Goal: Register for event/course

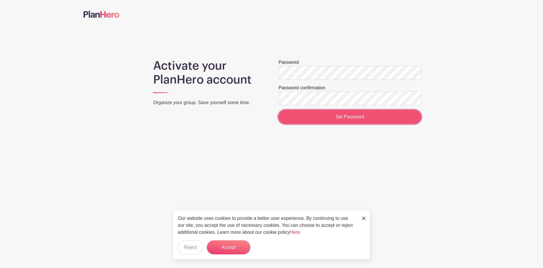
click at [372, 118] on input "Set Password" at bounding box center [350, 117] width 143 height 14
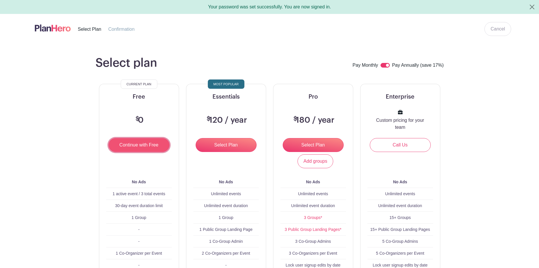
click at [136, 142] on input "Continue with Free" at bounding box center [139, 145] width 61 height 14
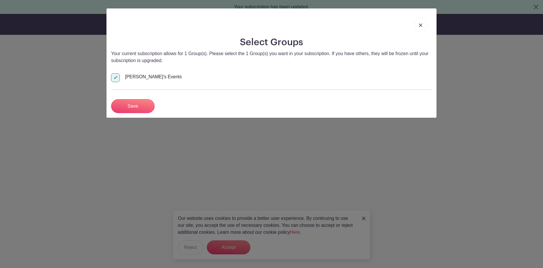
click at [116, 80] on div at bounding box center [115, 77] width 9 height 9
click at [115, 77] on input "Bill's Events" at bounding box center [113, 75] width 4 height 4
checkbox input "false"
click at [129, 105] on input "Save" at bounding box center [133, 106] width 44 height 14
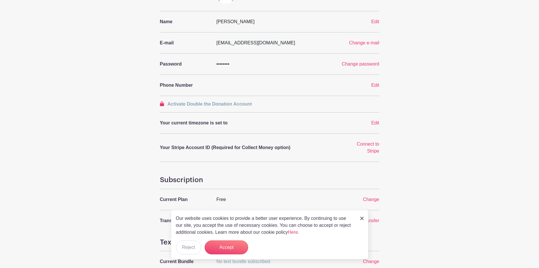
scroll to position [116, 0]
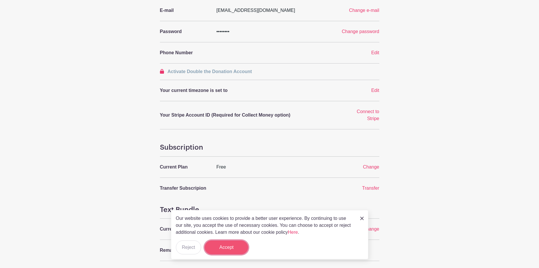
click at [224, 250] on button "Accept" at bounding box center [227, 248] width 44 height 14
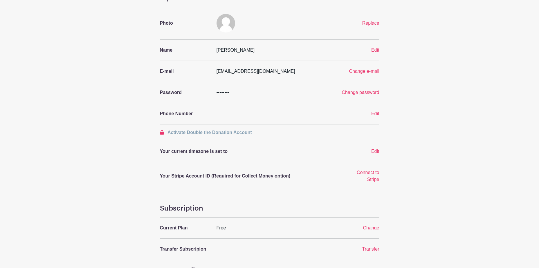
scroll to position [0, 0]
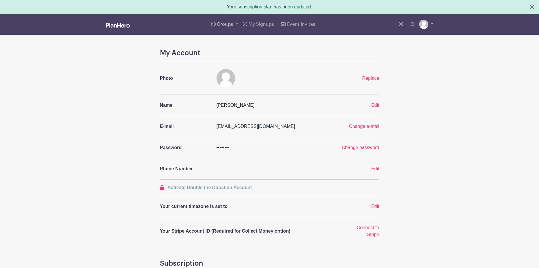
click at [228, 25] on span "Groups" at bounding box center [225, 24] width 16 height 5
click at [240, 67] on span "Wausau Curling" at bounding box center [239, 69] width 33 height 7
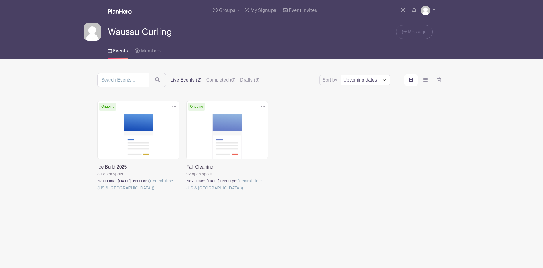
click at [98, 192] on link at bounding box center [98, 192] width 0 height 0
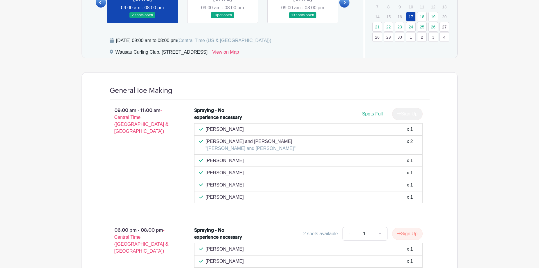
scroll to position [272, 0]
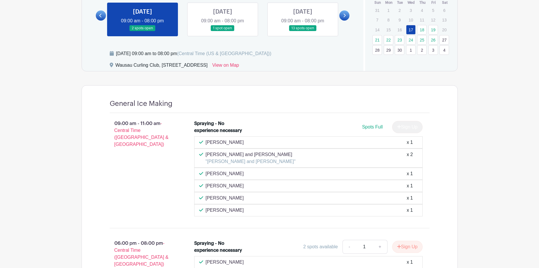
click at [223, 31] on link at bounding box center [223, 31] width 0 height 0
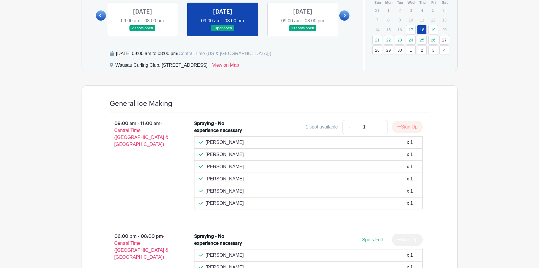
click at [142, 31] on link at bounding box center [142, 31] width 0 height 0
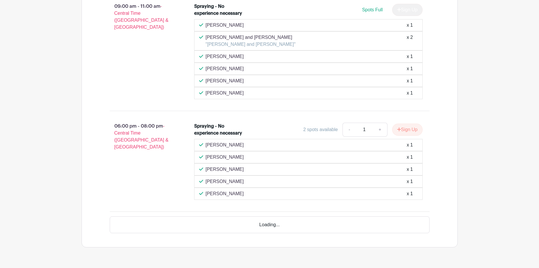
scroll to position [388, 0]
click at [401, 129] on button "Sign Up" at bounding box center [407, 131] width 30 height 12
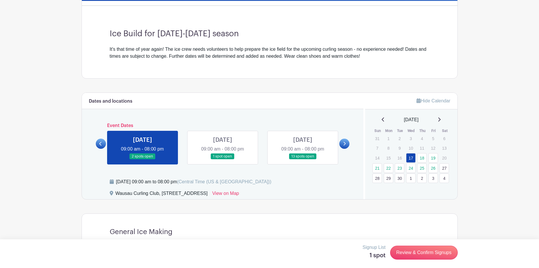
scroll to position [127, 0]
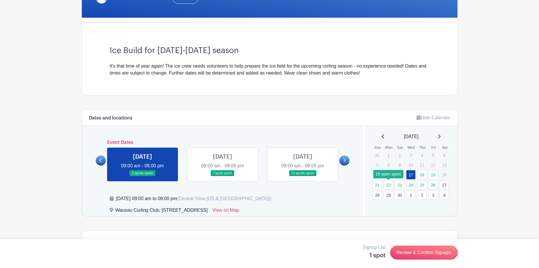
click at [389, 186] on link "22" at bounding box center [389, 185] width 10 height 10
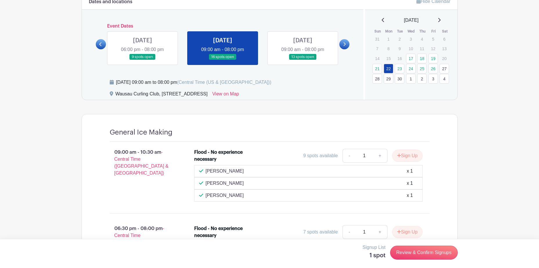
scroll to position [243, 0]
click at [303, 60] on link at bounding box center [303, 60] width 0 height 0
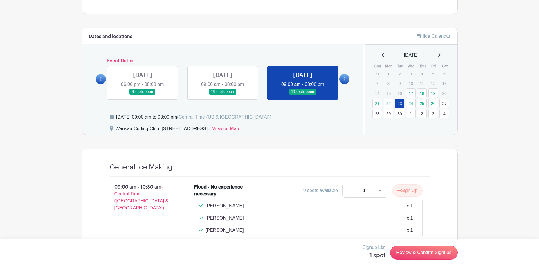
scroll to position [207, 0]
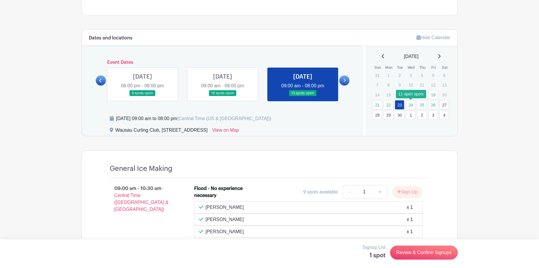
click at [411, 105] on link "24" at bounding box center [411, 105] width 10 height 10
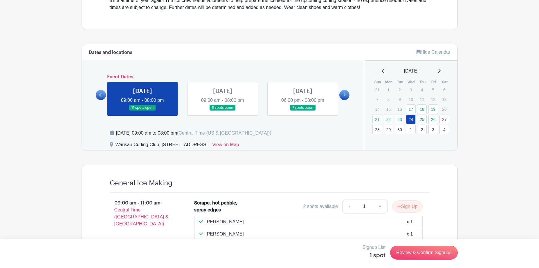
scroll to position [192, 0]
click at [102, 96] on icon at bounding box center [100, 95] width 3 height 4
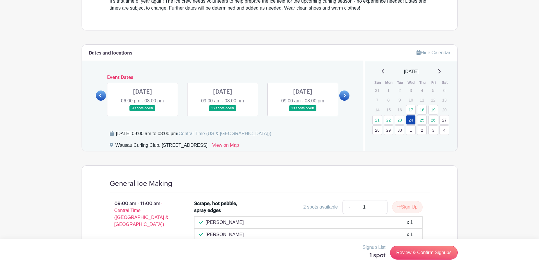
click at [303, 111] on link at bounding box center [303, 111] width 0 height 0
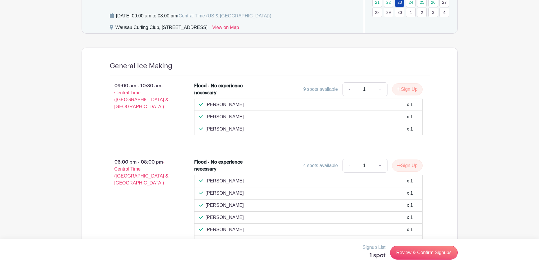
scroll to position [308, 0]
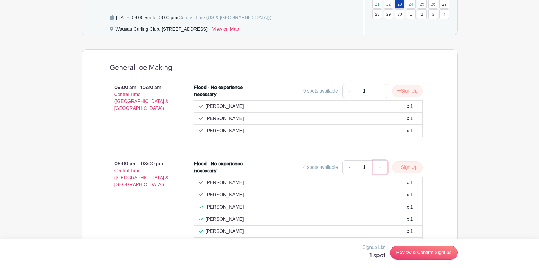
click at [380, 169] on link "+" at bounding box center [380, 167] width 15 height 14
type input "2"
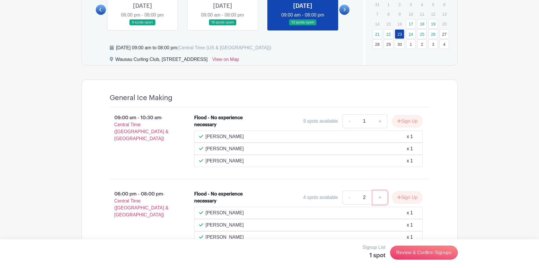
scroll to position [178, 0]
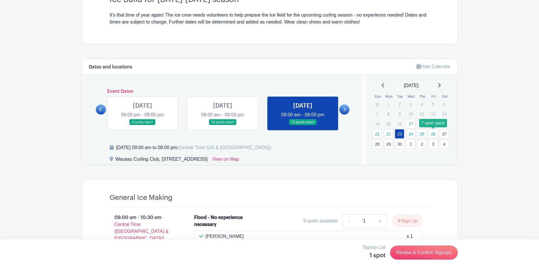
click at [433, 132] on link "26" at bounding box center [433, 134] width 10 height 10
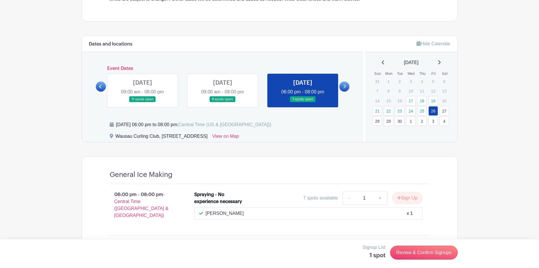
scroll to position [191, 0]
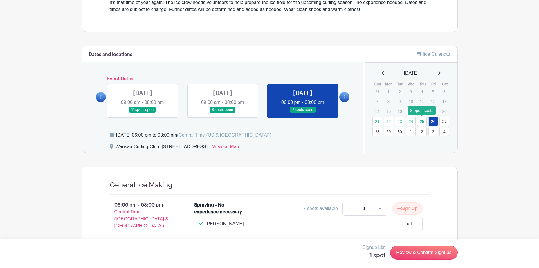
click at [420, 123] on link "25" at bounding box center [422, 122] width 10 height 10
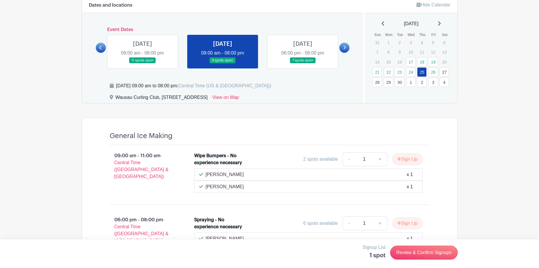
scroll to position [238, 0]
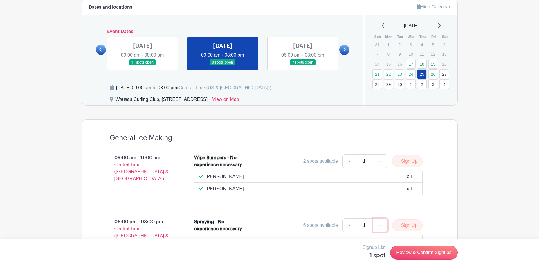
click at [377, 223] on link "+" at bounding box center [380, 226] width 15 height 14
click at [426, 258] on link "Review & Confirm Signups" at bounding box center [423, 253] width 67 height 14
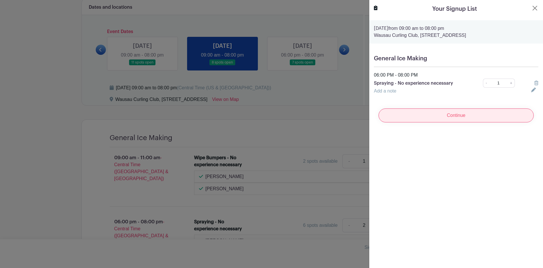
click at [479, 115] on input "Continue" at bounding box center [456, 116] width 155 height 14
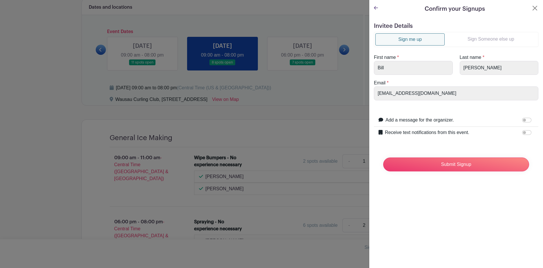
click at [377, 7] on icon at bounding box center [376, 8] width 4 height 5
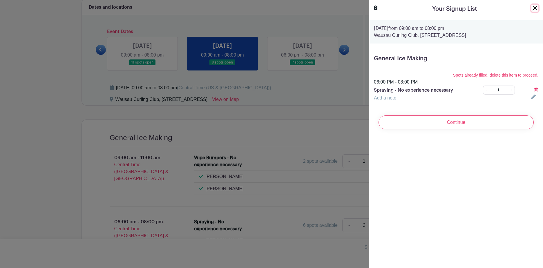
click at [533, 8] on button "Close" at bounding box center [535, 8] width 7 height 7
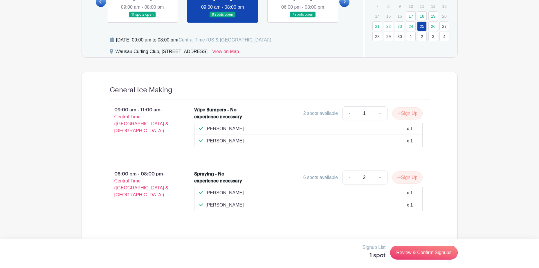
scroll to position [296, 0]
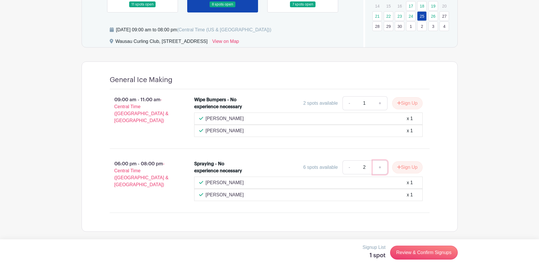
click at [380, 166] on link "+" at bounding box center [380, 167] width 15 height 14
click at [347, 168] on link "-" at bounding box center [348, 167] width 13 height 14
type input "1"
click at [405, 167] on button "Sign Up" at bounding box center [407, 167] width 30 height 12
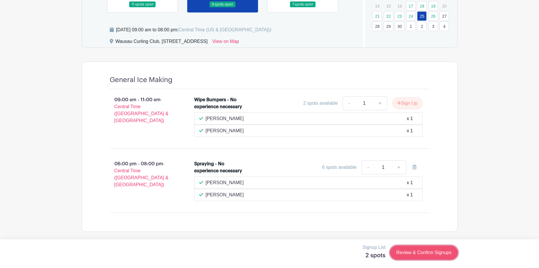
click at [432, 256] on link "Review & Confirm Signups" at bounding box center [423, 253] width 67 height 14
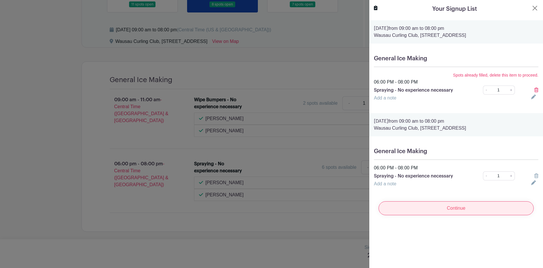
click at [436, 204] on input "Continue" at bounding box center [456, 208] width 155 height 14
click at [455, 209] on input "Continue" at bounding box center [456, 208] width 155 height 14
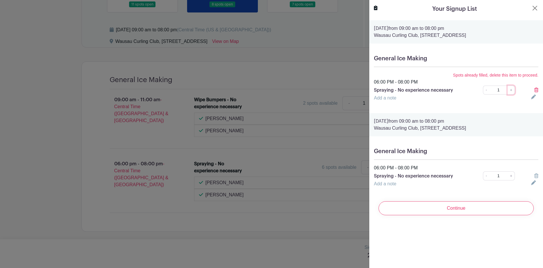
click at [508, 90] on link "+" at bounding box center [511, 90] width 7 height 9
click at [485, 92] on link "-" at bounding box center [486, 90] width 6 height 9
type input "1"
click at [485, 92] on link "-" at bounding box center [486, 90] width 6 height 9
click at [533, 93] on div at bounding box center [535, 90] width 14 height 7
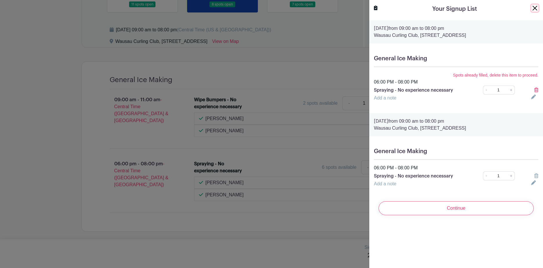
click at [532, 10] on button "Close" at bounding box center [535, 8] width 7 height 7
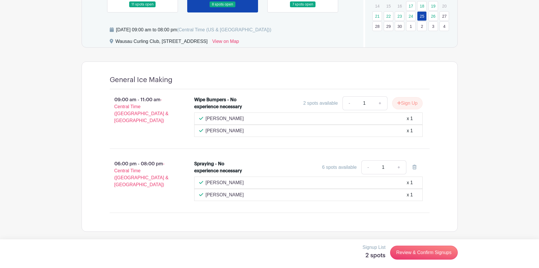
scroll to position [180, 0]
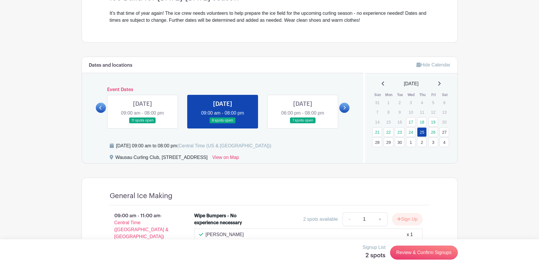
click at [102, 107] on icon at bounding box center [100, 108] width 3 height 4
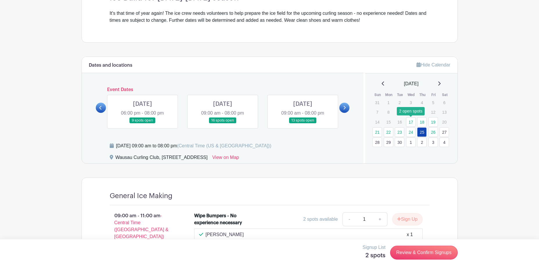
click at [410, 122] on link "17" at bounding box center [411, 122] width 10 height 10
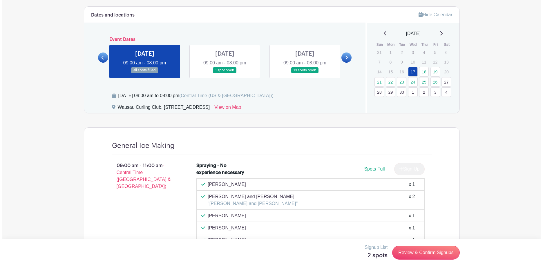
scroll to position [226, 0]
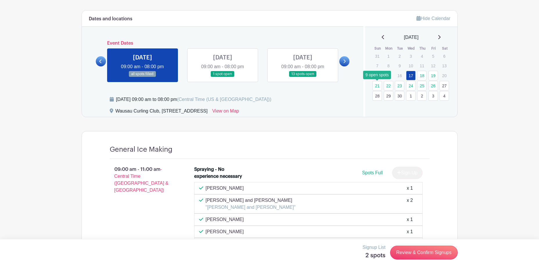
click at [378, 86] on link "21" at bounding box center [377, 86] width 10 height 10
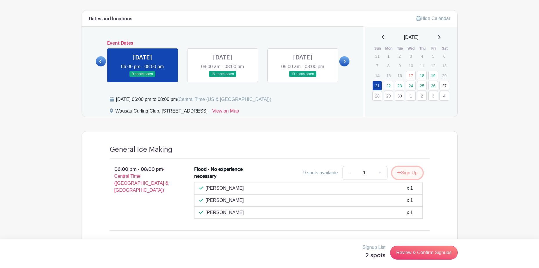
click at [397, 173] on icon "submit" at bounding box center [399, 172] width 4 height 5
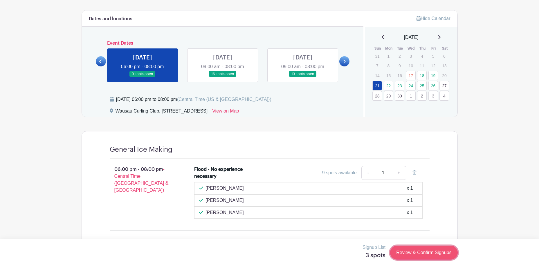
click at [417, 253] on link "Review & Confirm Signups" at bounding box center [423, 253] width 67 height 14
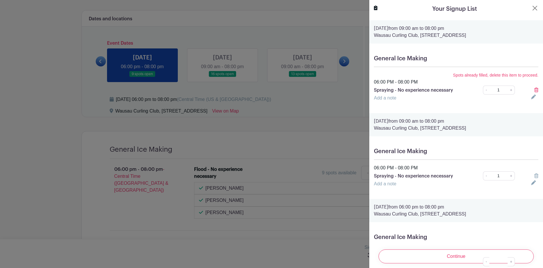
click at [530, 90] on div at bounding box center [535, 90] width 14 height 7
click at [535, 90] on icon at bounding box center [537, 90] width 4 height 5
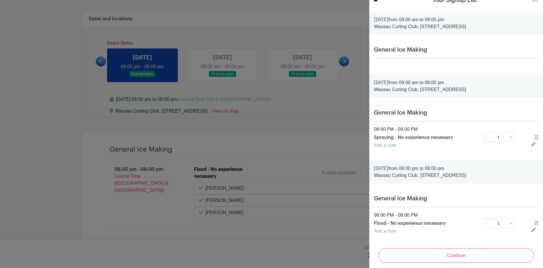
scroll to position [17, 0]
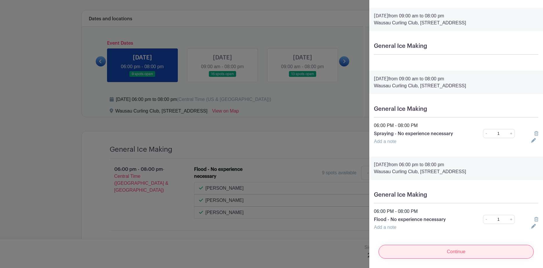
click at [458, 249] on input "Continue" at bounding box center [456, 252] width 155 height 14
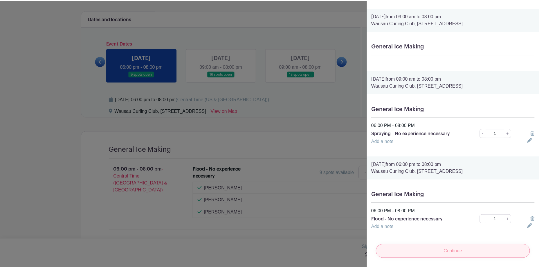
scroll to position [0, 0]
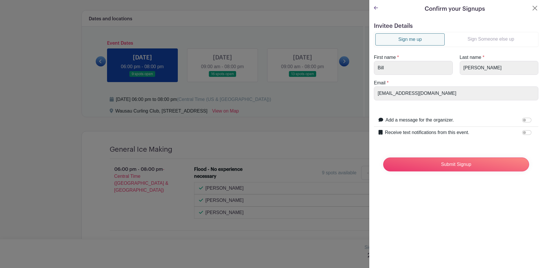
click at [440, 135] on label "Receive text notifications from this event." at bounding box center [427, 132] width 84 height 7
click at [522, 135] on input "Receive text notifications from this event." at bounding box center [526, 132] width 9 height 5
checkbox input "true"
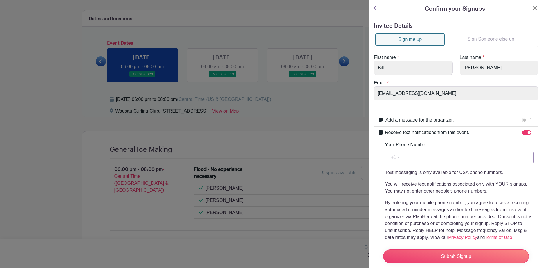
click at [429, 159] on input "Your Phone Number" at bounding box center [470, 158] width 128 height 14
type input "7155736828"
click at [447, 254] on input "Submit Signup" at bounding box center [456, 257] width 146 height 14
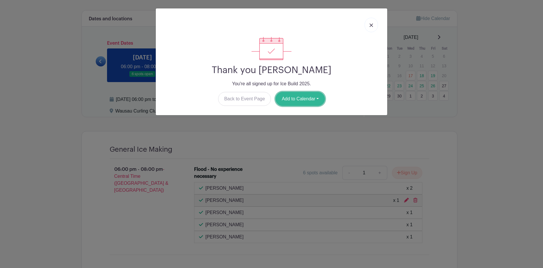
click at [302, 101] on button "Add to Calendar" at bounding box center [300, 99] width 49 height 14
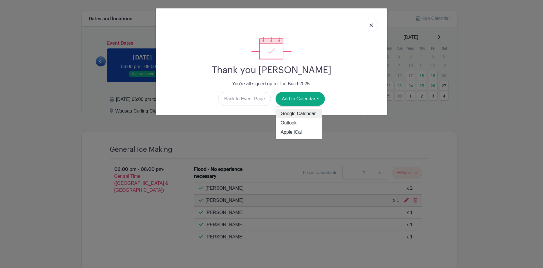
click at [293, 113] on link "Google Calendar" at bounding box center [299, 113] width 46 height 9
click at [371, 26] on img at bounding box center [371, 25] width 3 height 3
